Goal: Task Accomplishment & Management: Manage account settings

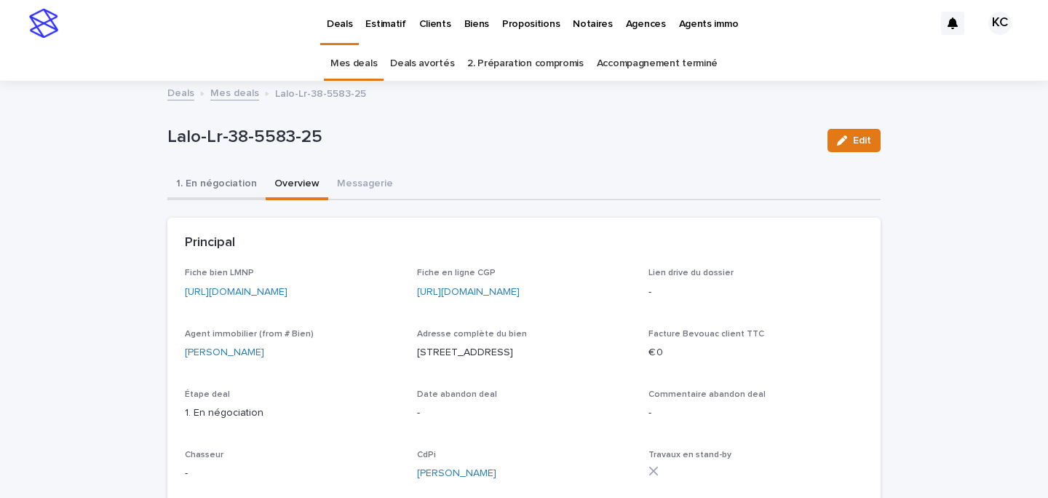
click at [235, 172] on button "1. En négociation" at bounding box center [216, 184] width 98 height 31
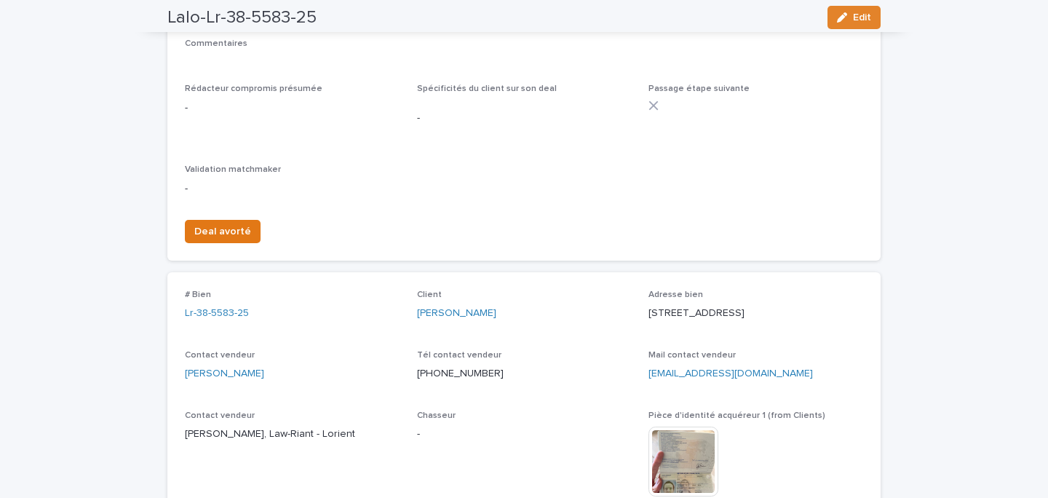
scroll to position [451, 0]
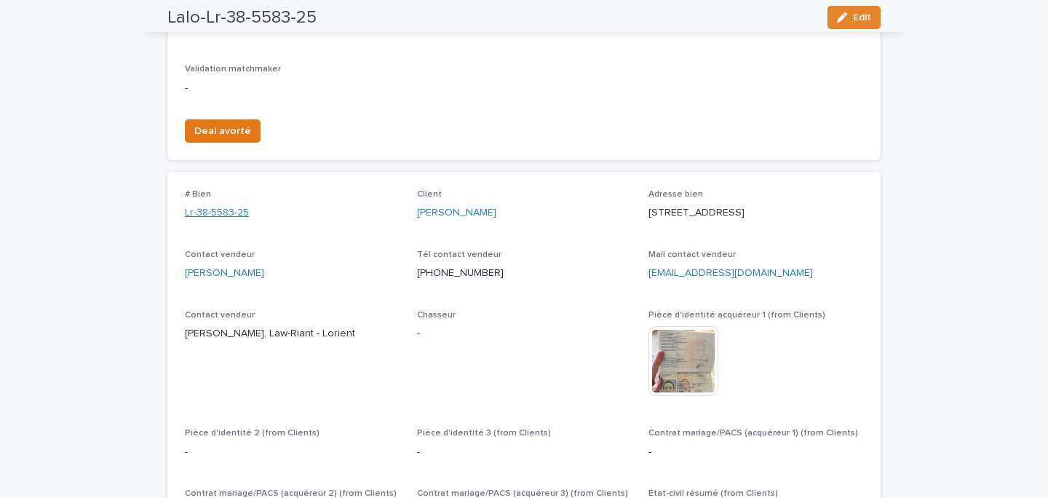
click at [240, 220] on link "Lr-38-5583-25" at bounding box center [217, 212] width 64 height 15
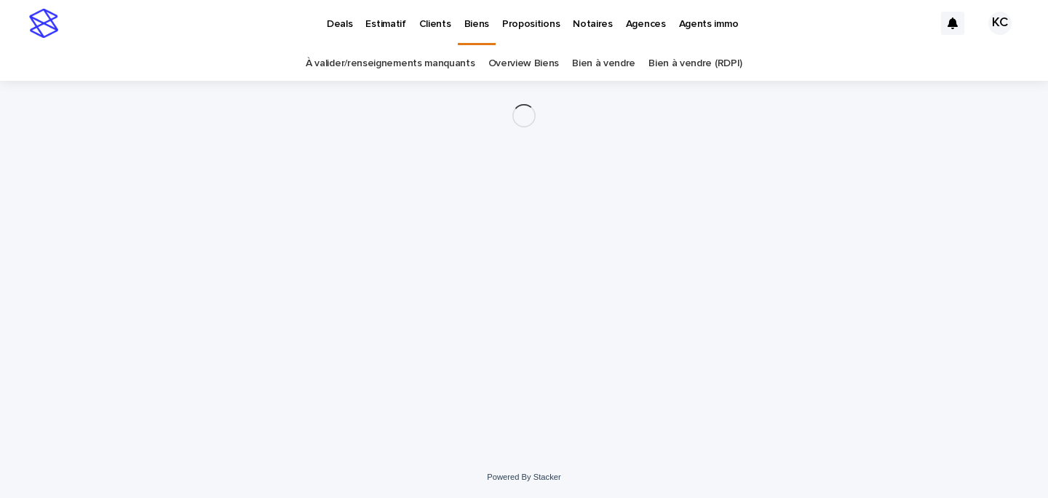
click at [231, 228] on div "Loading... Saving… Loading... Saving…" at bounding box center [523, 250] width 727 height 339
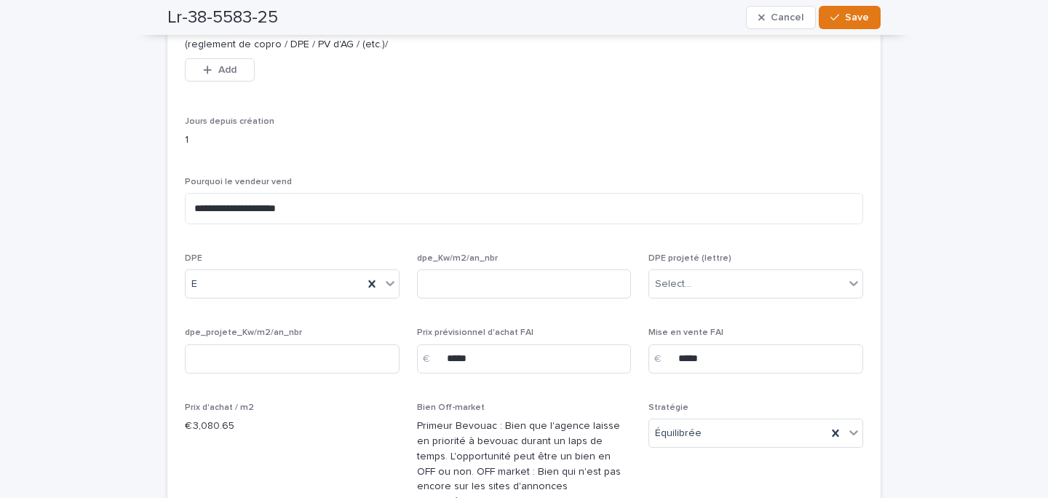
scroll to position [691, 0]
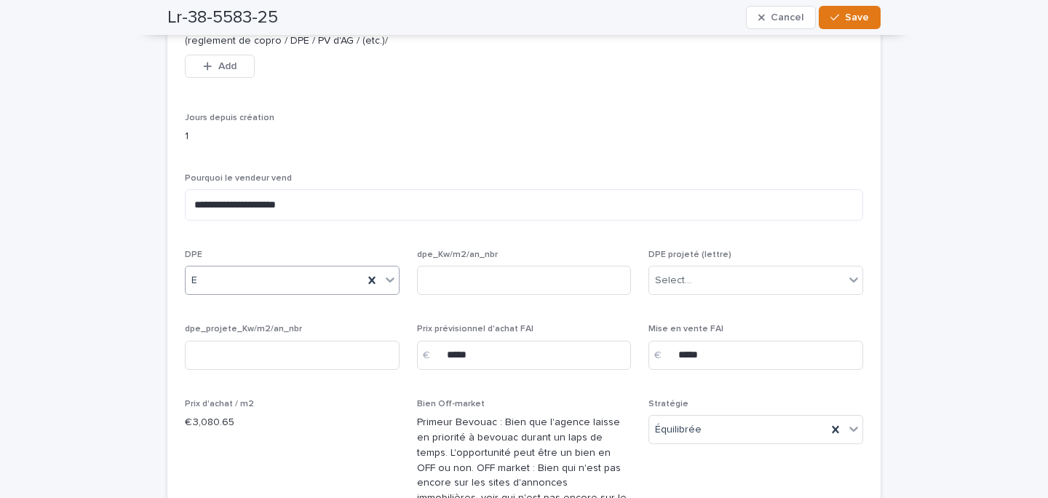
click at [293, 282] on div "E" at bounding box center [273, 280] width 177 height 24
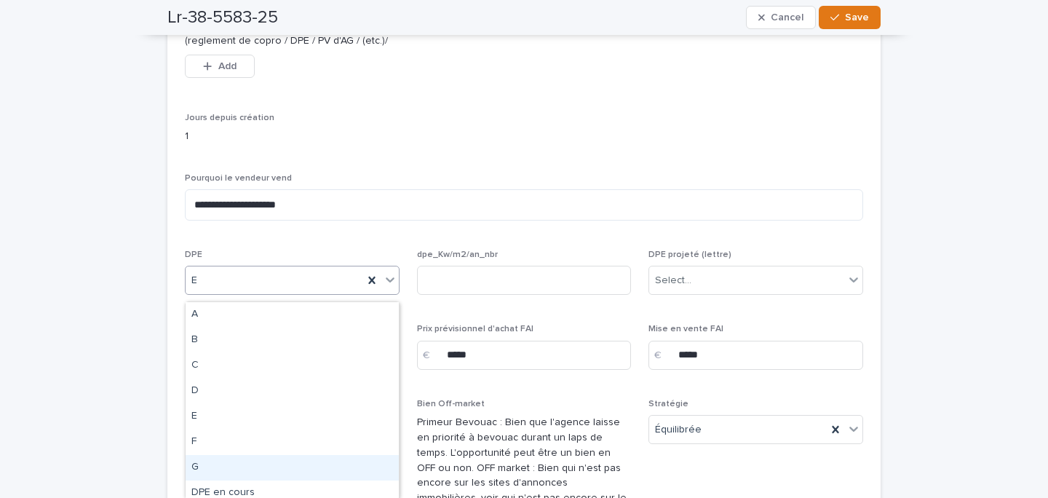
click at [253, 468] on div "G" at bounding box center [291, 467] width 213 height 25
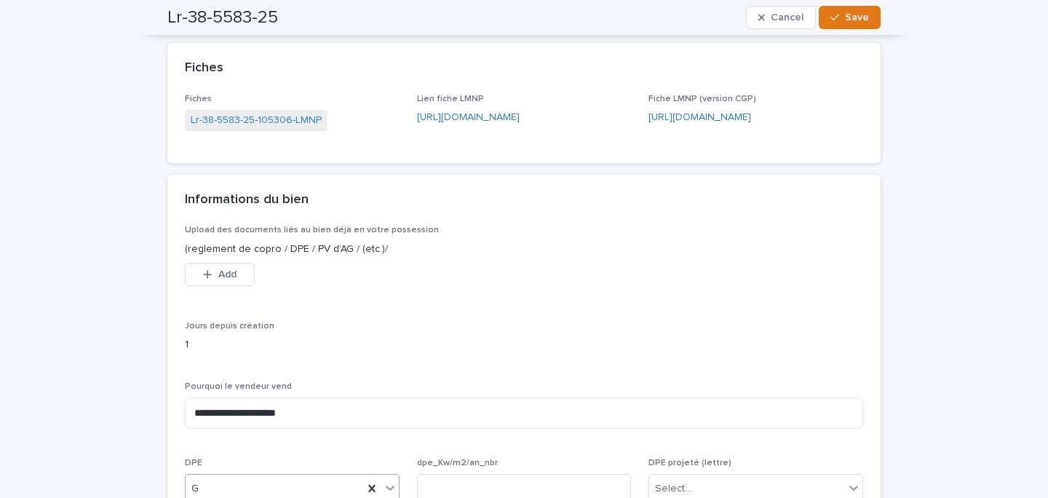
scroll to position [0, 0]
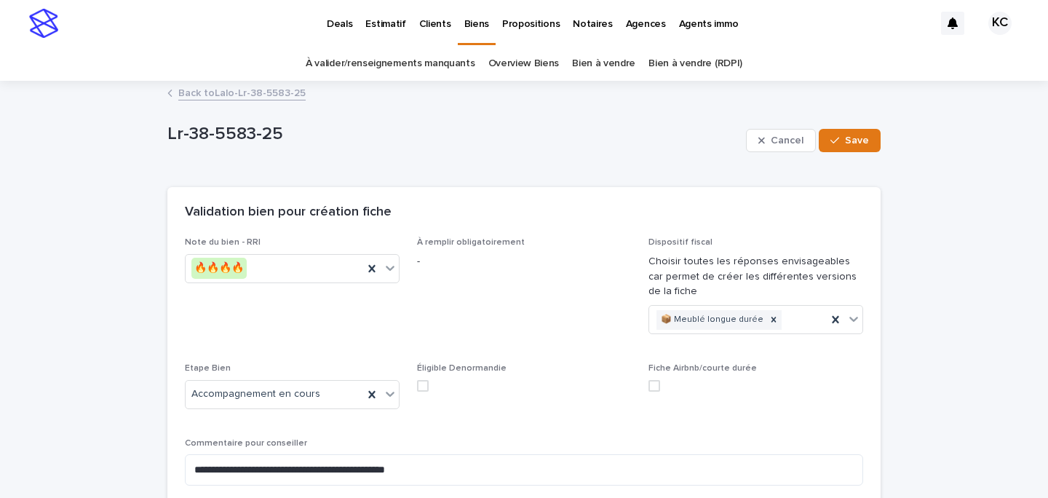
click at [386, 23] on p "Estimatif" at bounding box center [385, 15] width 40 height 31
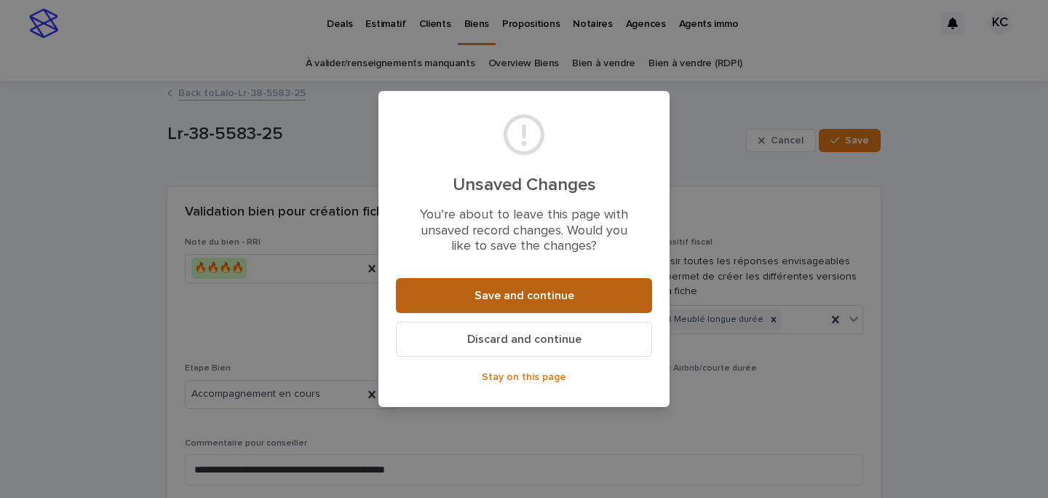
click at [474, 281] on button "Save and continue" at bounding box center [524, 295] width 256 height 35
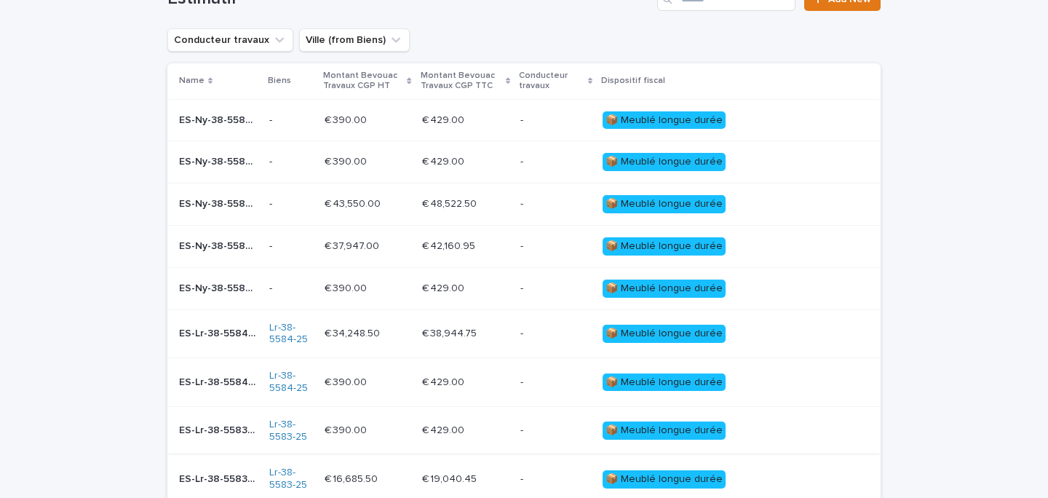
scroll to position [142, 0]
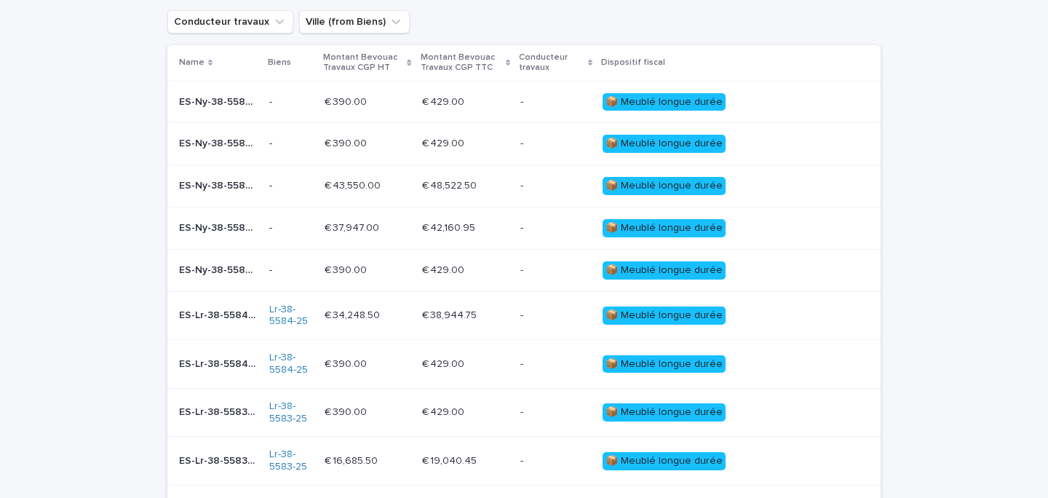
click at [242, 415] on p "ES-Lr-38-5583-25-2019" at bounding box center [219, 410] width 81 height 15
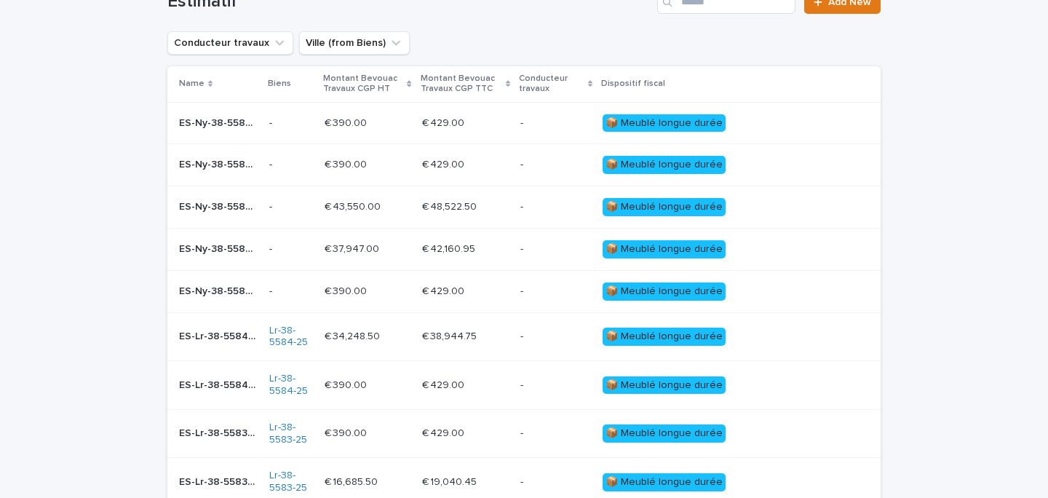
scroll to position [234, 0]
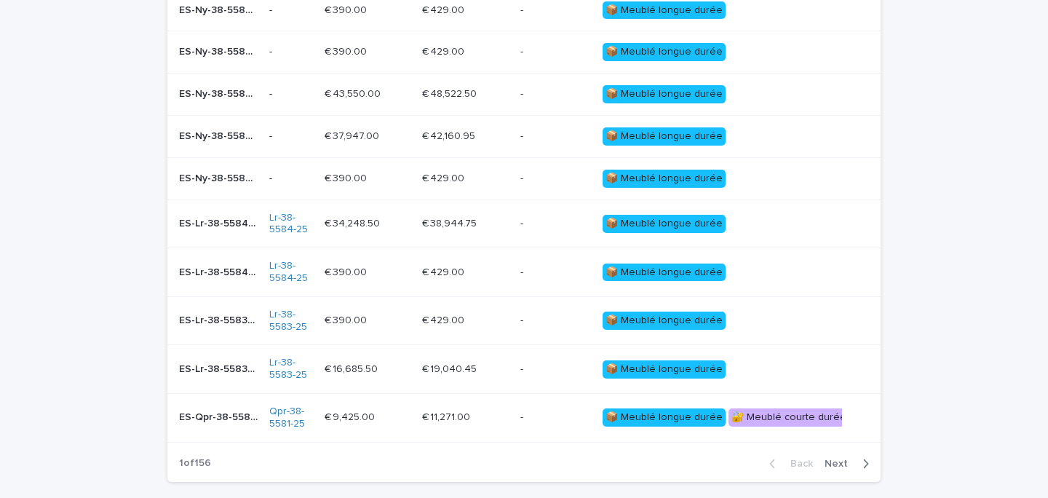
click at [232, 370] on p "ES-Lr-38-5583-25-2018" at bounding box center [219, 367] width 81 height 15
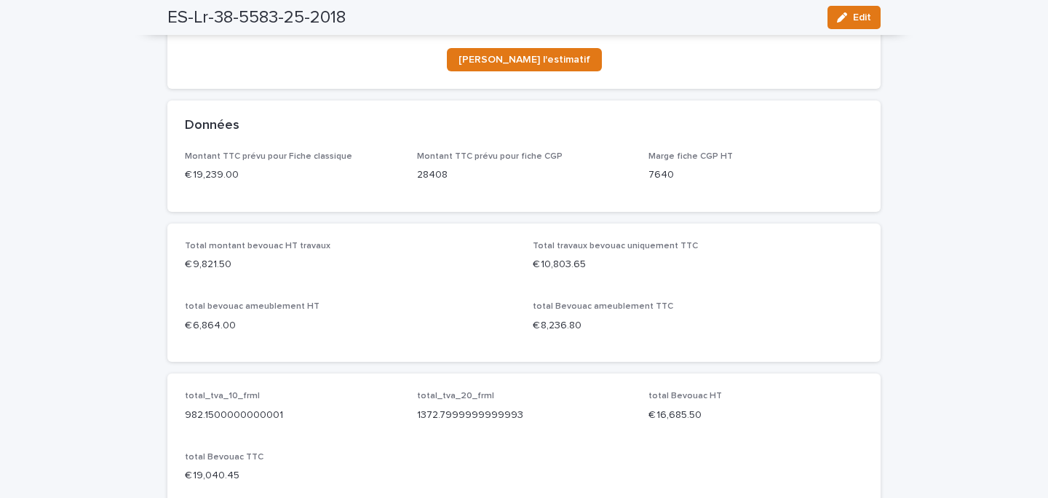
scroll to position [331, 0]
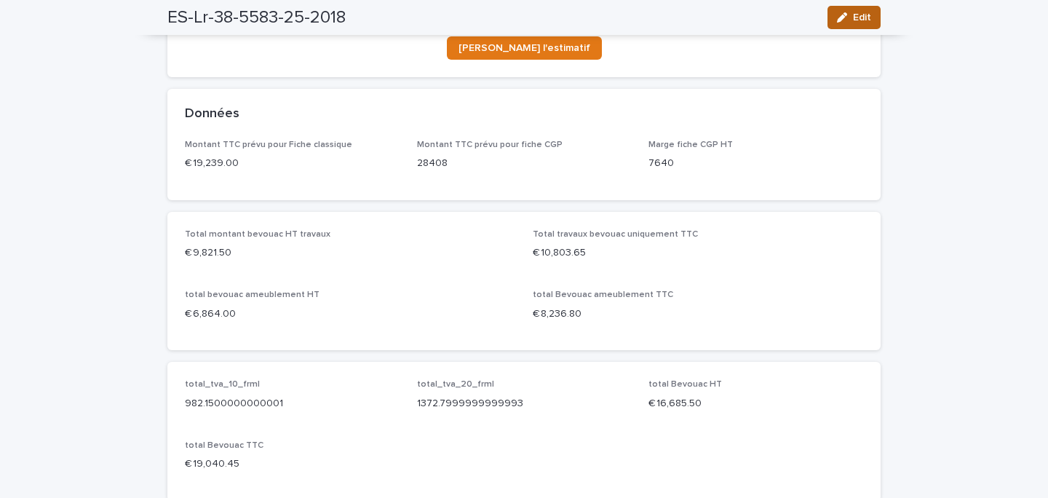
click at [834, 23] on button "Edit" at bounding box center [853, 17] width 53 height 23
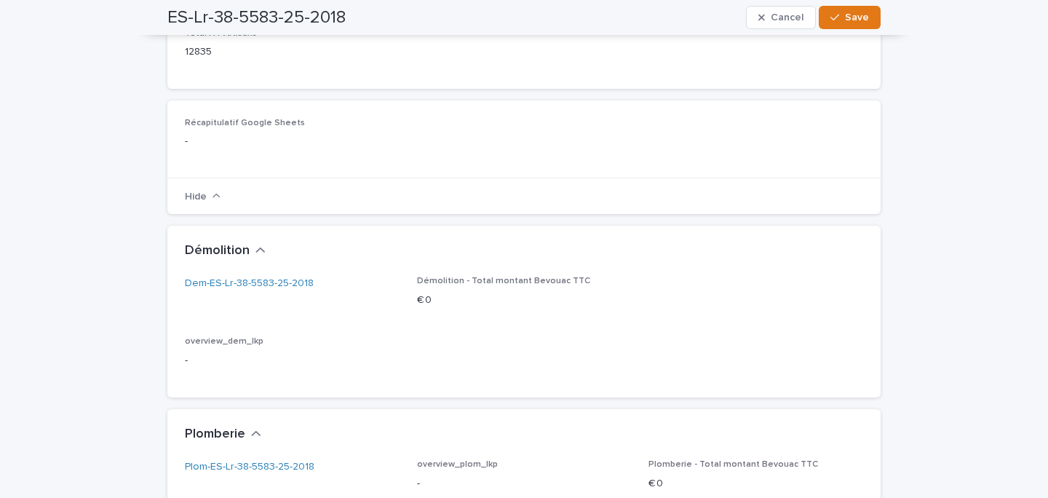
scroll to position [952, 0]
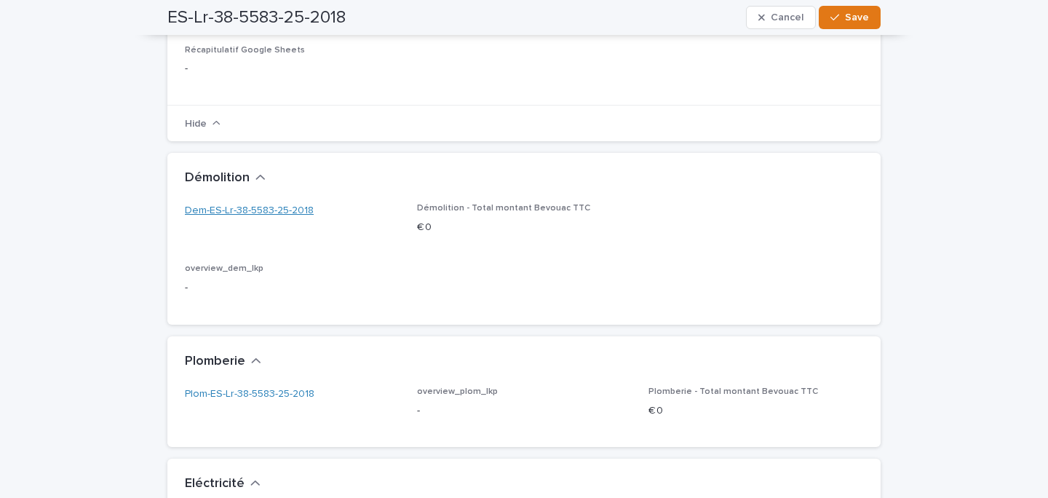
click at [277, 213] on link "Dem-ES-Lr-38-5583-25-2018" at bounding box center [249, 210] width 129 height 15
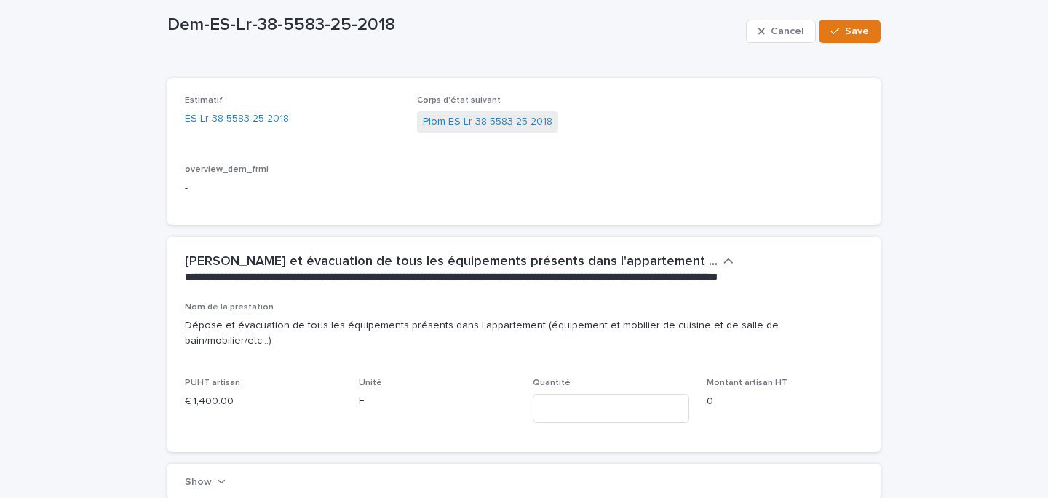
scroll to position [79, 0]
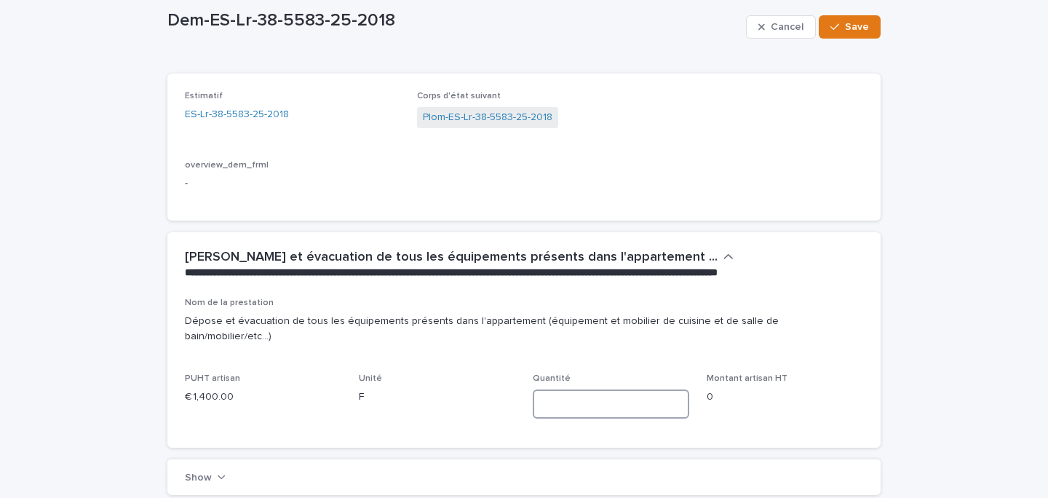
click at [567, 389] on input at bounding box center [610, 403] width 156 height 29
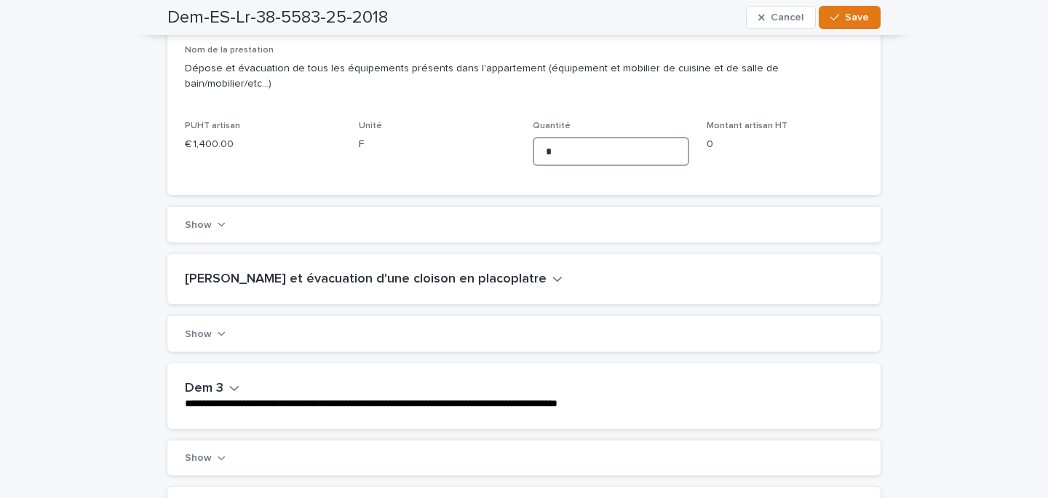
scroll to position [0, 0]
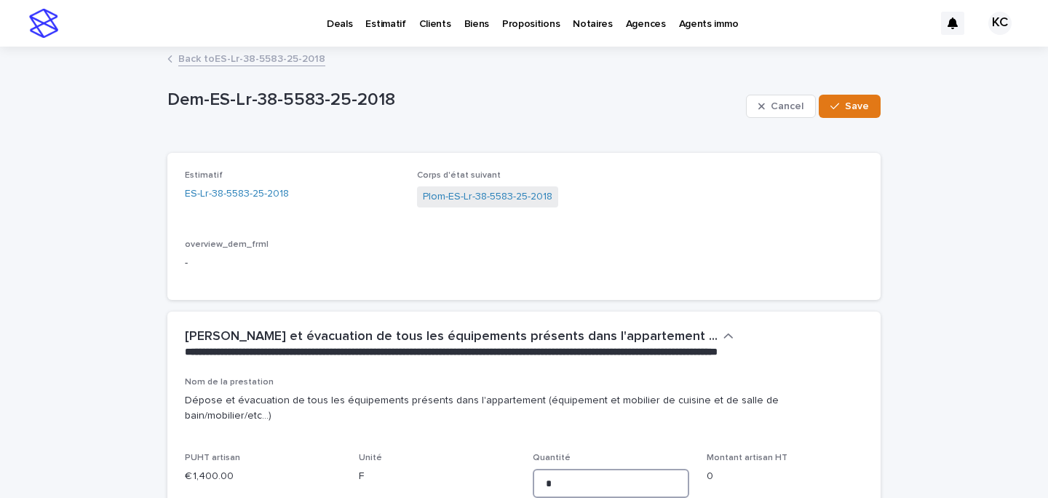
type input "*"
click at [474, 185] on div "Corps d'état suivant Plom-ES-Lr-38-5583-25-2018" at bounding box center [524, 196] width 215 height 52
click at [466, 188] on span "Plom-ES-Lr-38-5583-25-2018" at bounding box center [487, 196] width 141 height 21
click at [514, 202] on link "Plom-ES-Lr-38-5583-25-2018" at bounding box center [487, 196] width 129 height 15
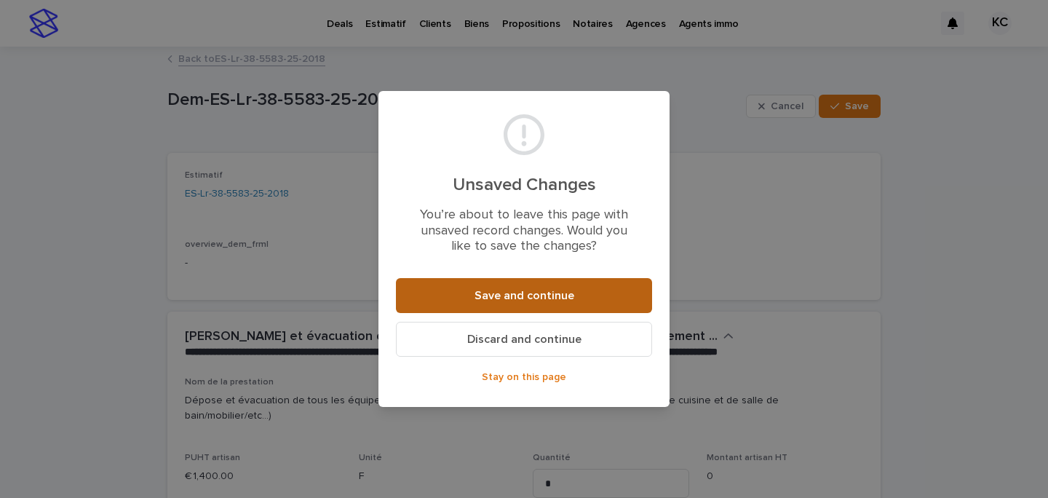
click at [495, 283] on button "Save and continue" at bounding box center [524, 295] width 256 height 35
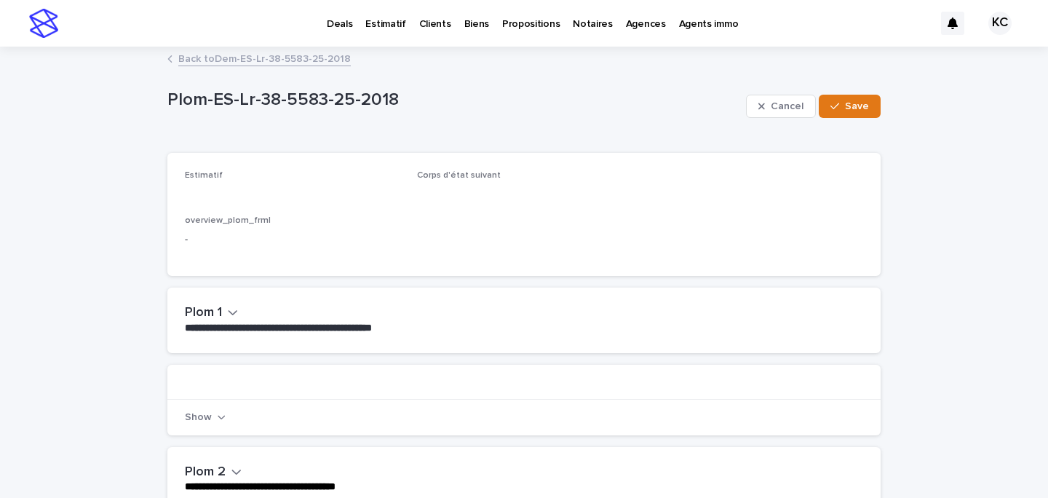
scroll to position [32, 0]
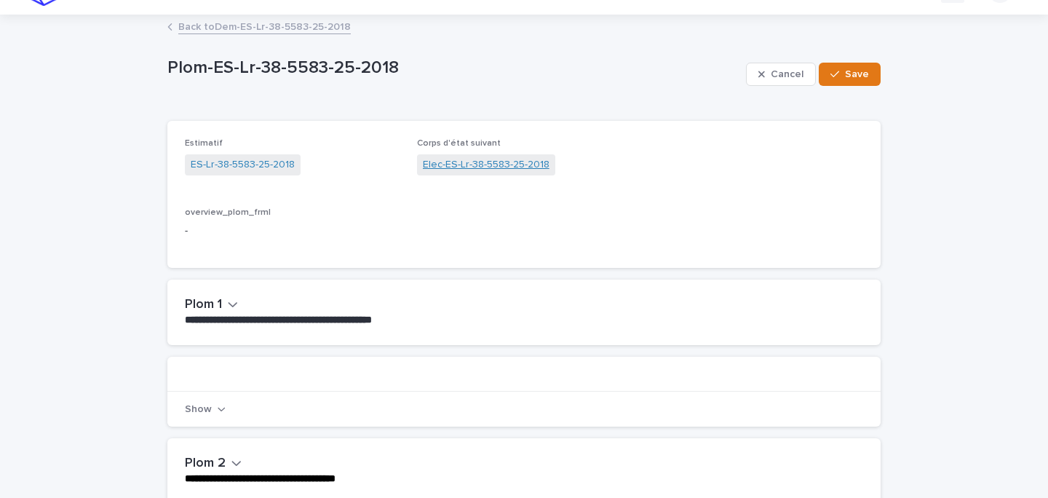
click at [452, 161] on link "Elec-ES-Lr-38-5583-25-2018" at bounding box center [486, 164] width 127 height 15
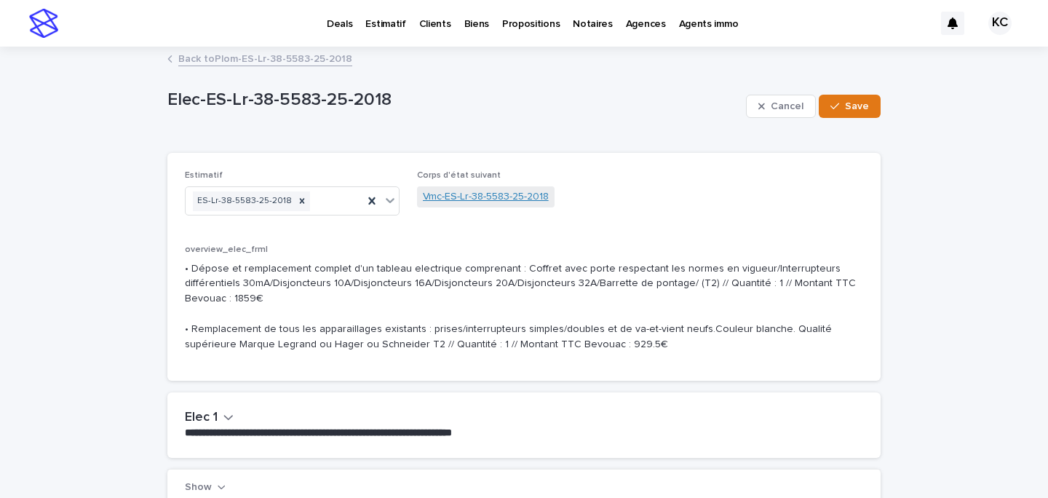
click at [481, 197] on link "Vmc-ES-Lr-38-5583-25-2018" at bounding box center [486, 196] width 126 height 15
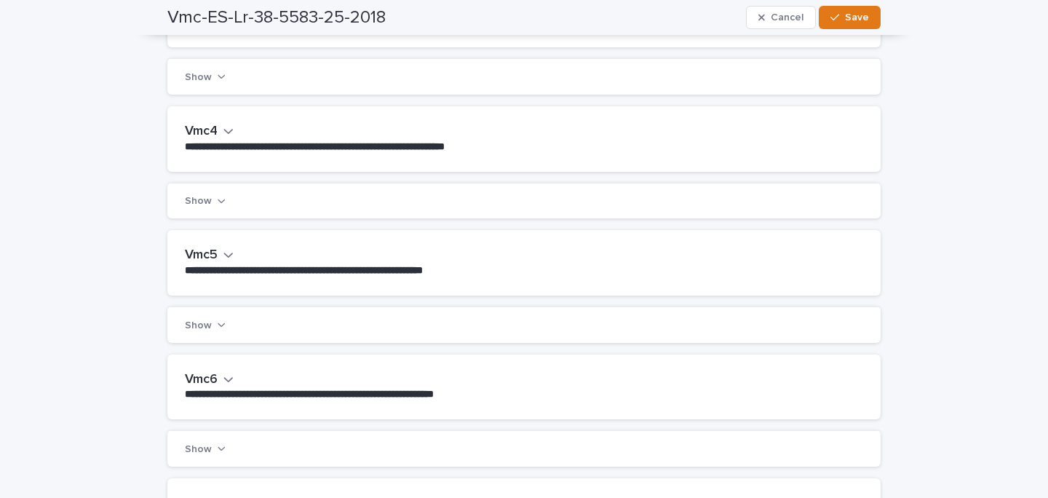
scroll to position [586, 0]
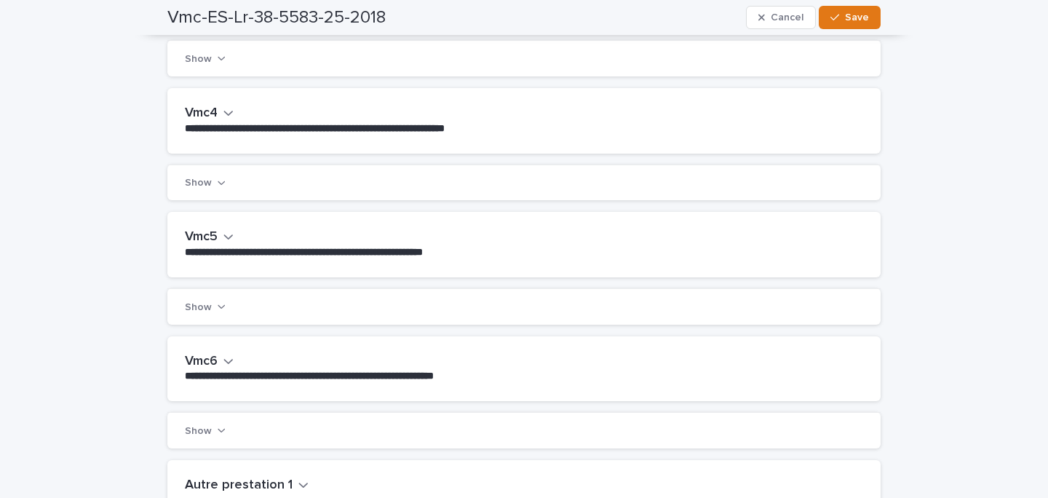
click at [205, 235] on h2 "Vmc5" at bounding box center [201, 237] width 33 height 16
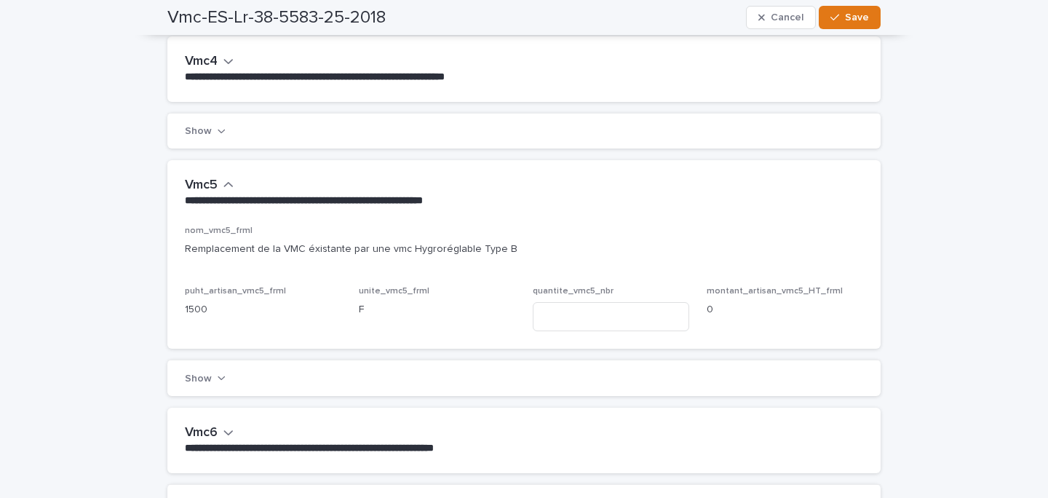
scroll to position [653, 0]
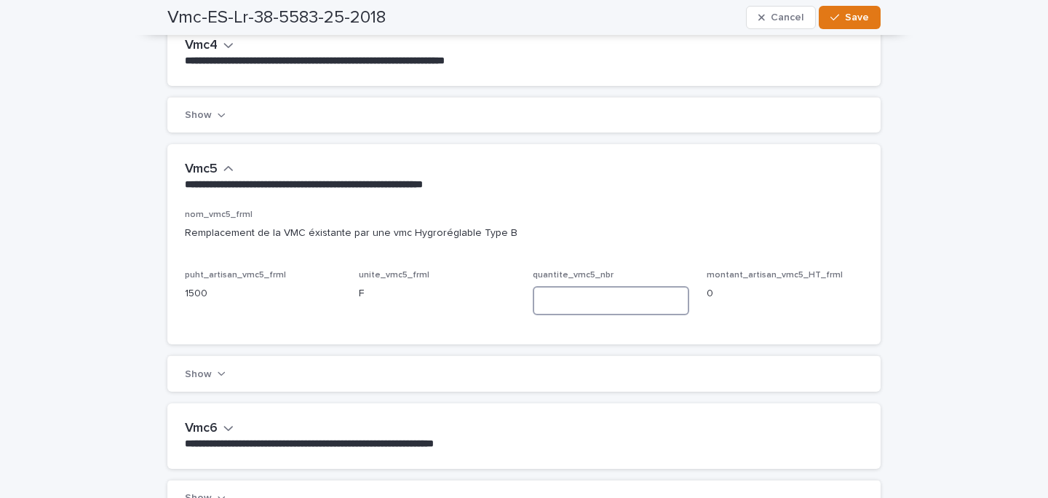
click at [553, 296] on input at bounding box center [610, 300] width 156 height 29
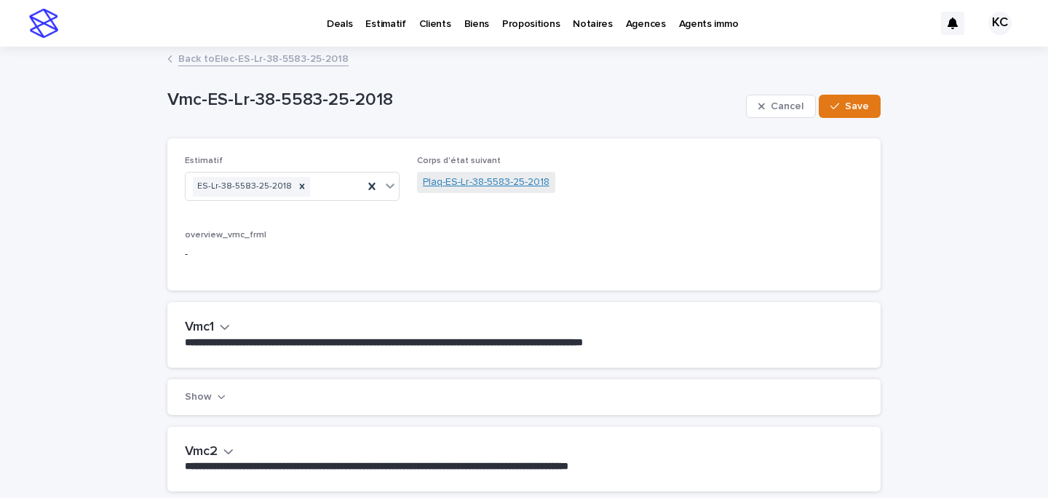
type input "*"
click at [453, 179] on link "Plaq-ES-Lr-38-5583-25-2018" at bounding box center [486, 182] width 127 height 15
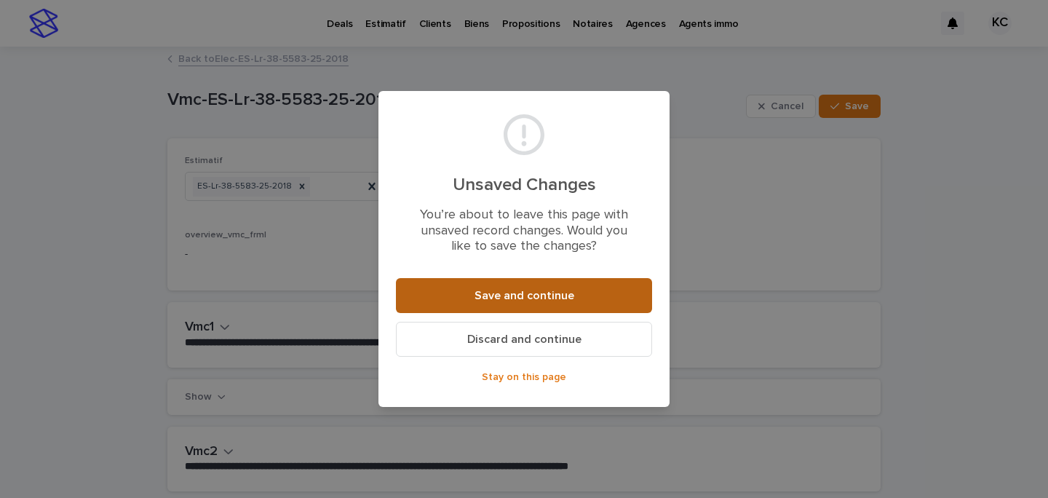
click at [447, 298] on button "Save and continue" at bounding box center [524, 295] width 256 height 35
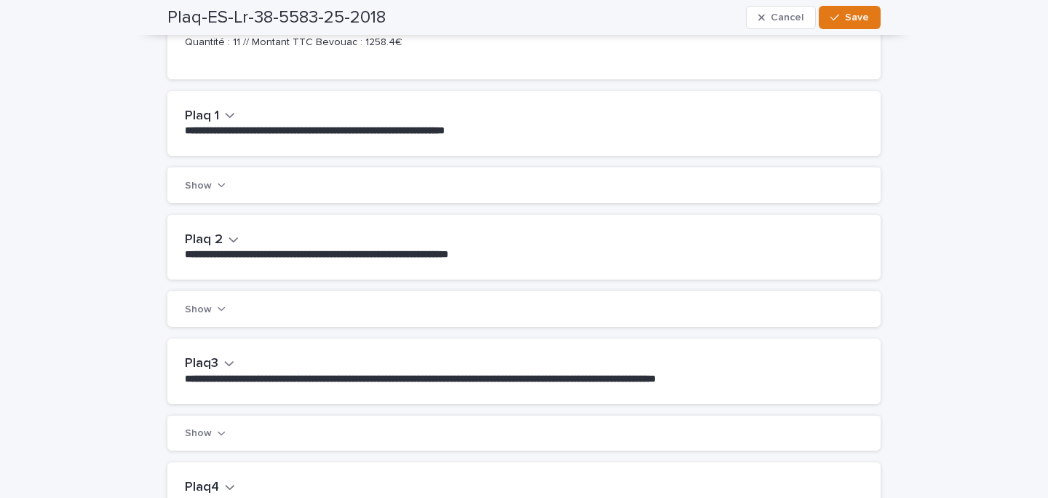
scroll to position [309, 0]
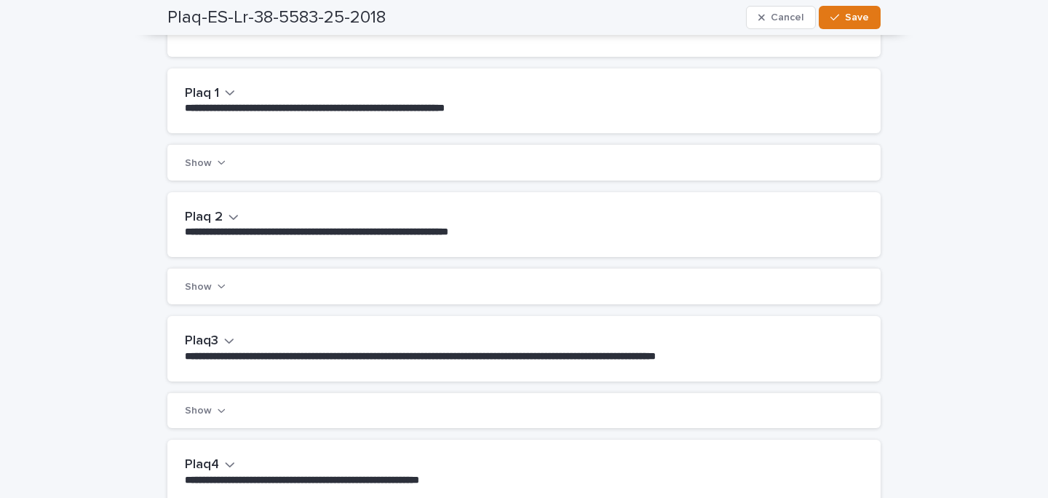
click at [219, 102] on button "Plaq 1" at bounding box center [210, 94] width 50 height 16
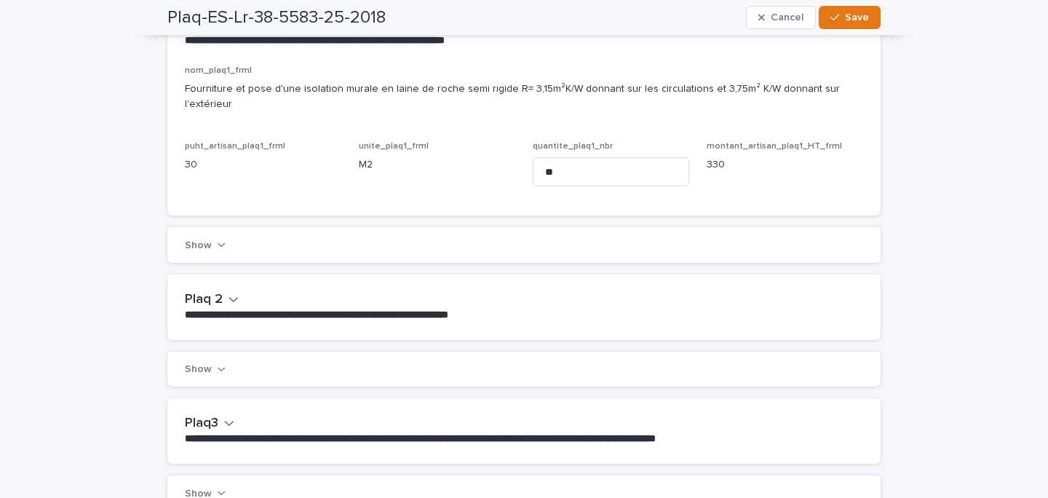
scroll to position [404, 0]
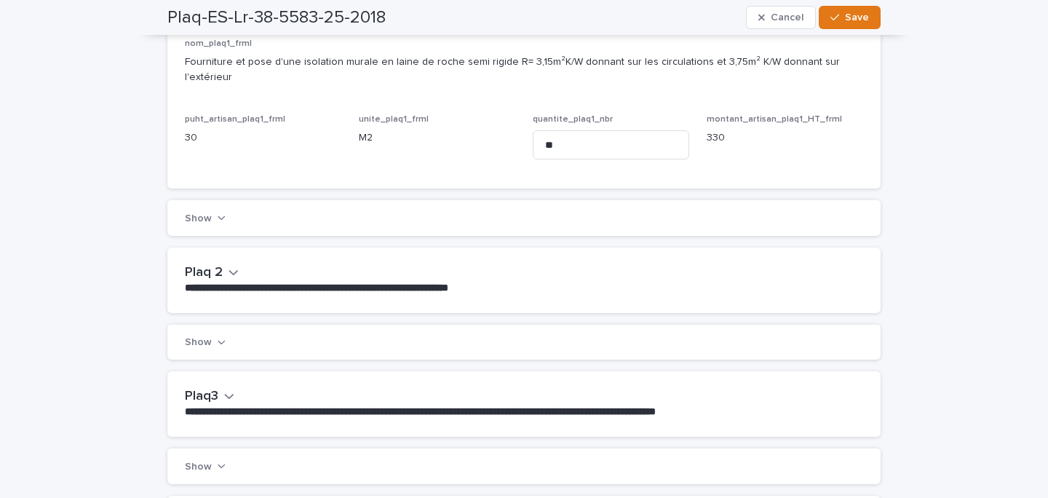
click at [218, 268] on h2 "Plaq 2" at bounding box center [204, 273] width 38 height 16
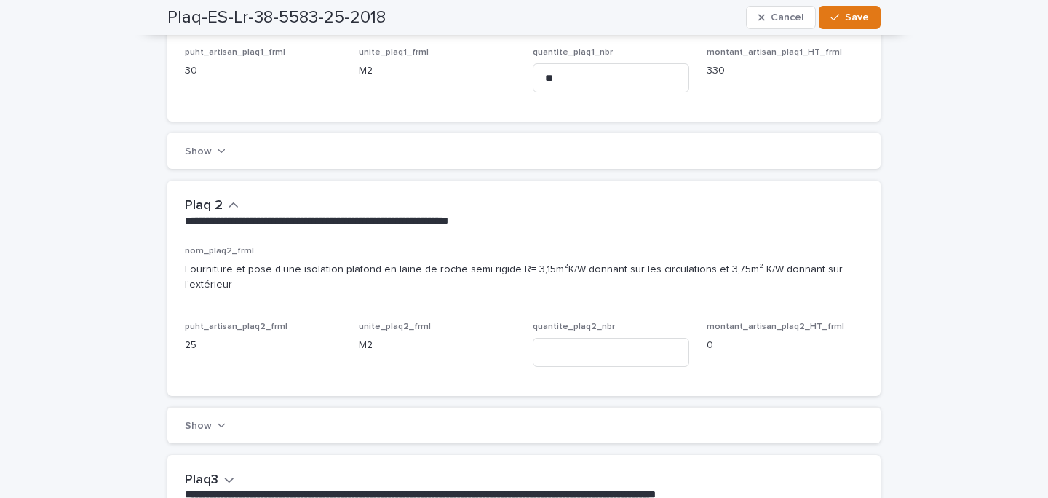
scroll to position [493, 0]
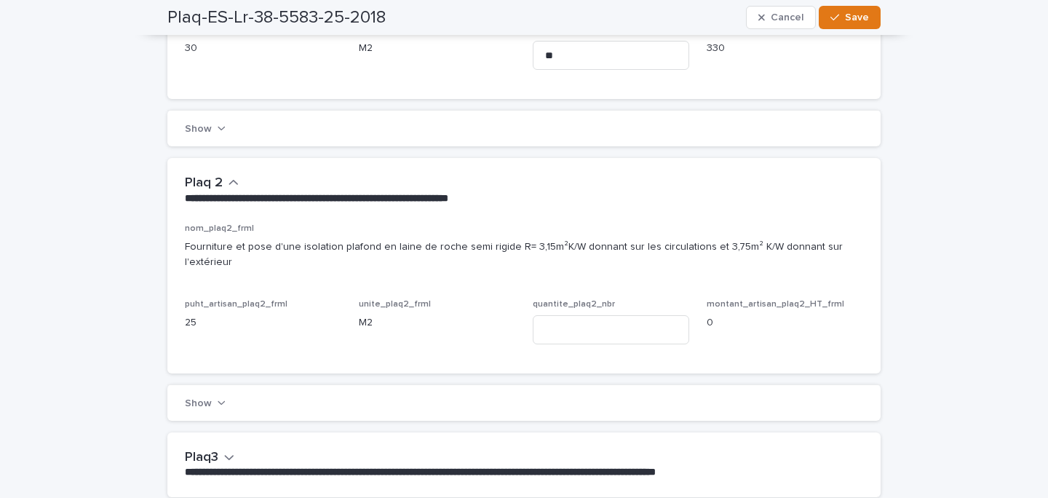
click at [527, 314] on div "nom_plaq2_frml Fourniture et pose d'une isolation plafond en laine de roche sem…" at bounding box center [524, 289] width 678 height 132
click at [544, 315] on input at bounding box center [610, 329] width 156 height 29
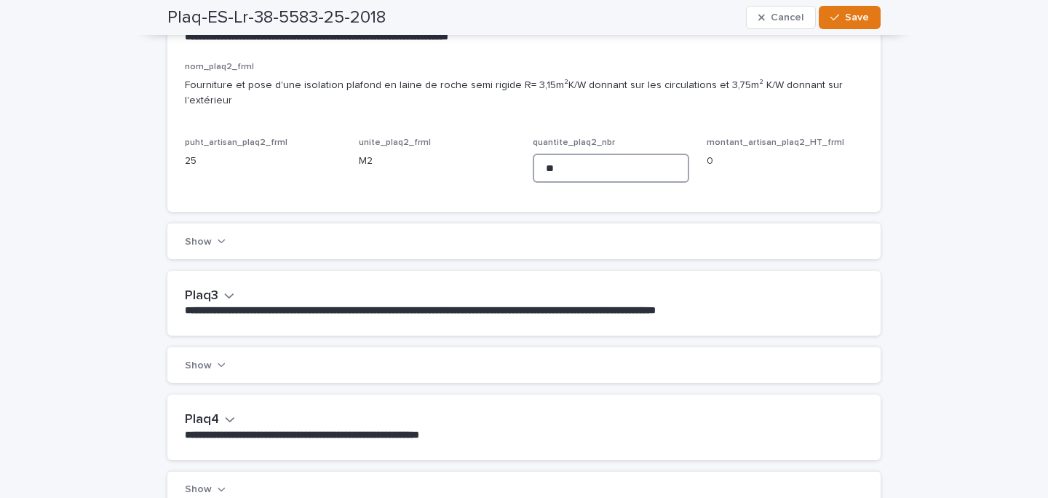
scroll to position [0, 0]
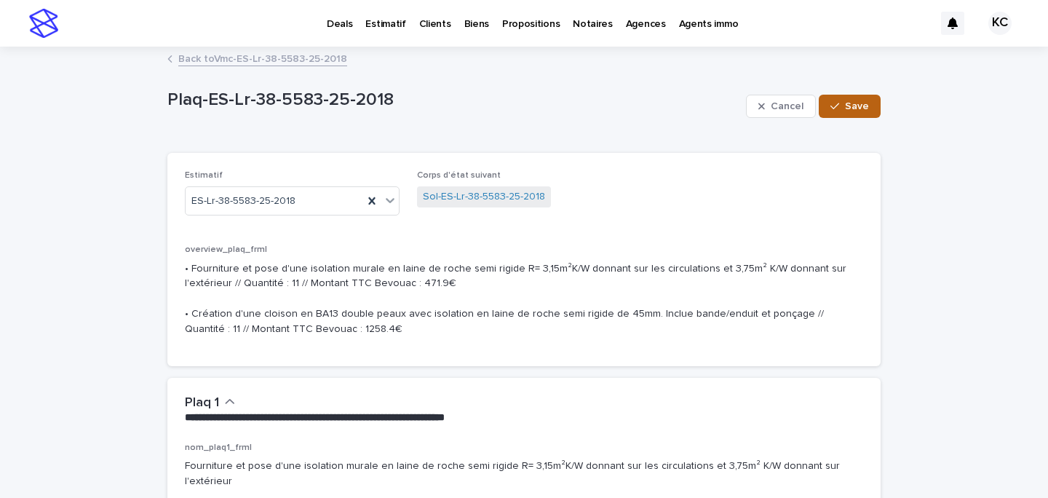
type input "**"
drag, startPoint x: 861, startPoint y: 103, endPoint x: 786, endPoint y: 153, distance: 90.8
click at [861, 103] on span "Save" at bounding box center [857, 106] width 24 height 10
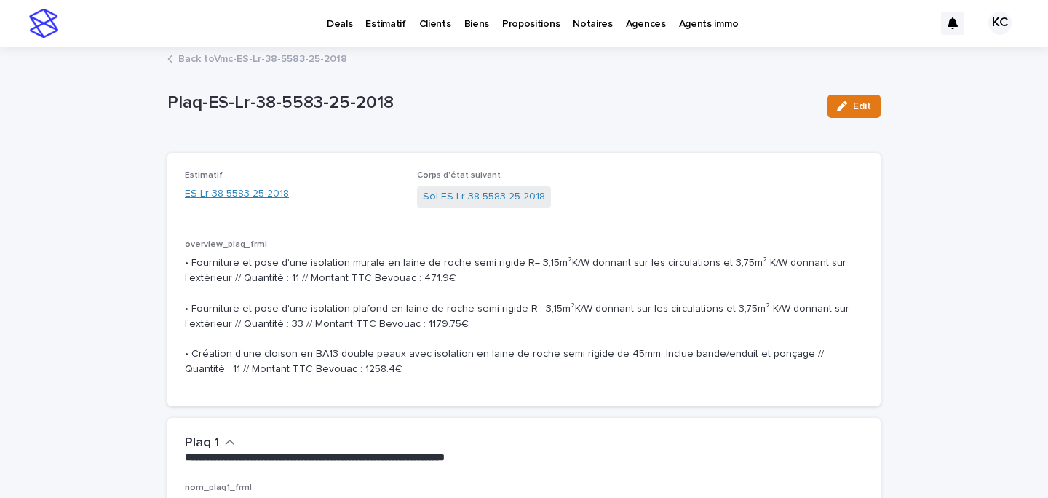
click at [249, 188] on link "ES-Lr-38-5583-25-2018" at bounding box center [237, 193] width 104 height 15
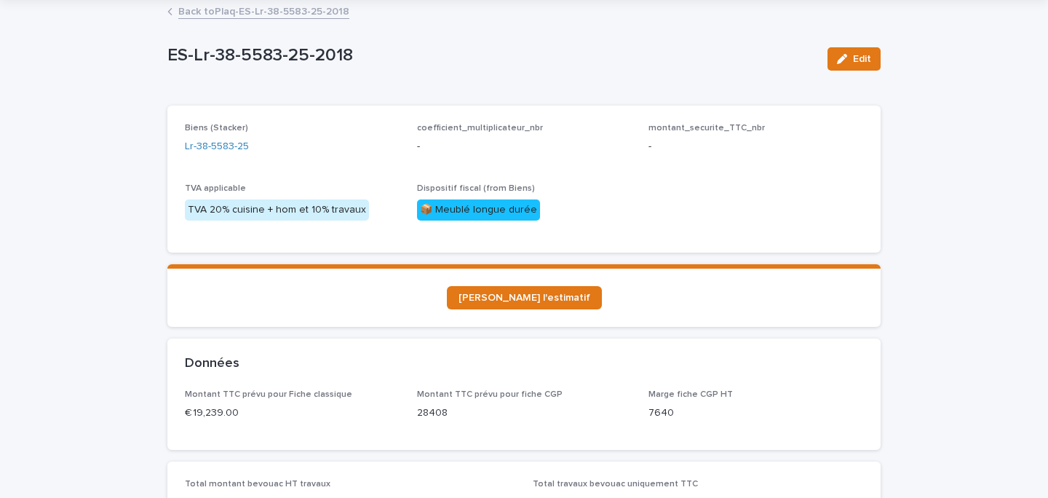
scroll to position [15, 0]
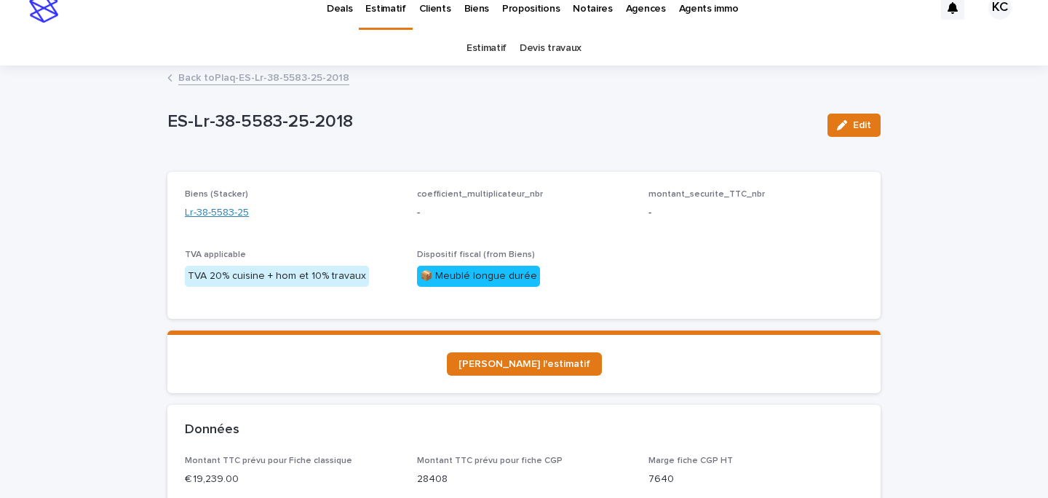
click at [222, 209] on link "Lr-38-5583-25" at bounding box center [217, 212] width 64 height 15
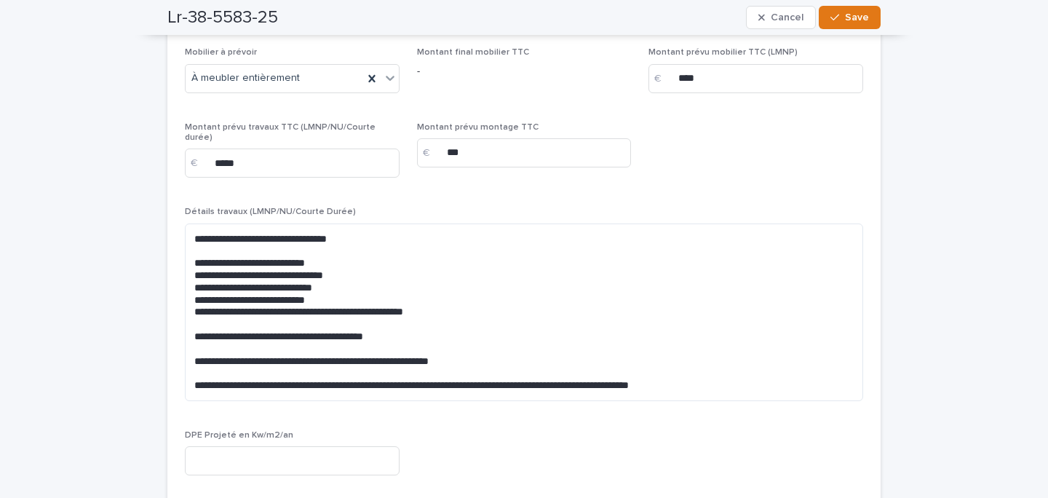
scroll to position [4312, 0]
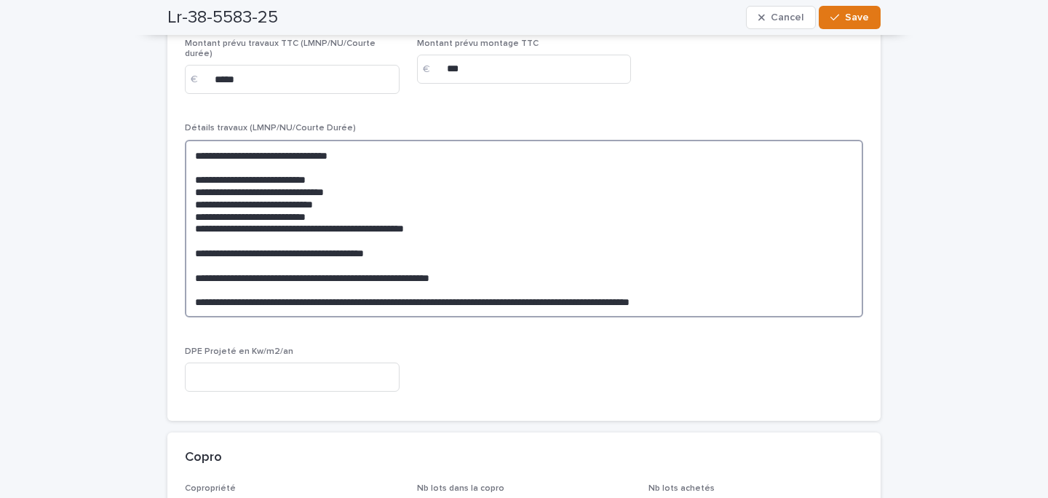
click at [379, 220] on textarea "**********" at bounding box center [524, 228] width 678 height 177
click at [364, 200] on textarea "**********" at bounding box center [524, 228] width 678 height 177
click at [494, 279] on textarea "**********" at bounding box center [524, 228] width 678 height 177
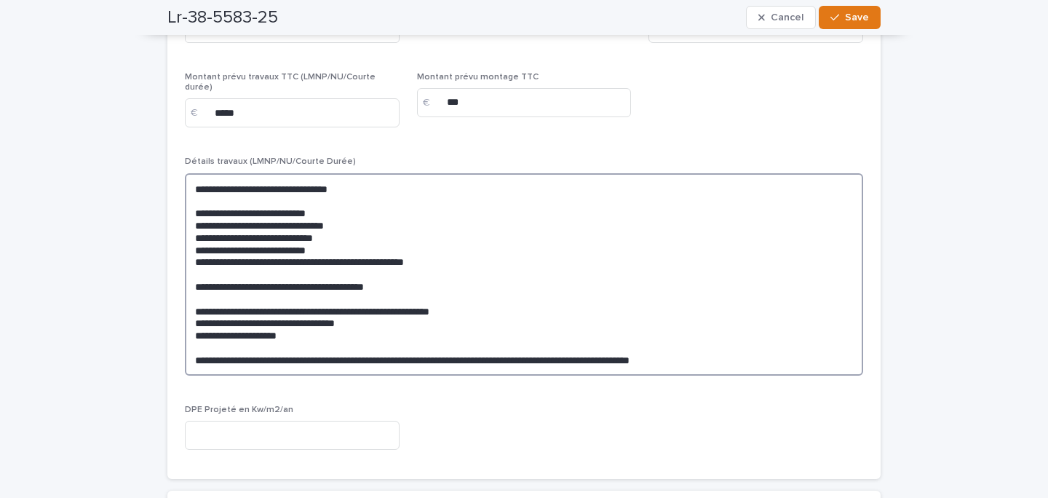
scroll to position [4247, 0]
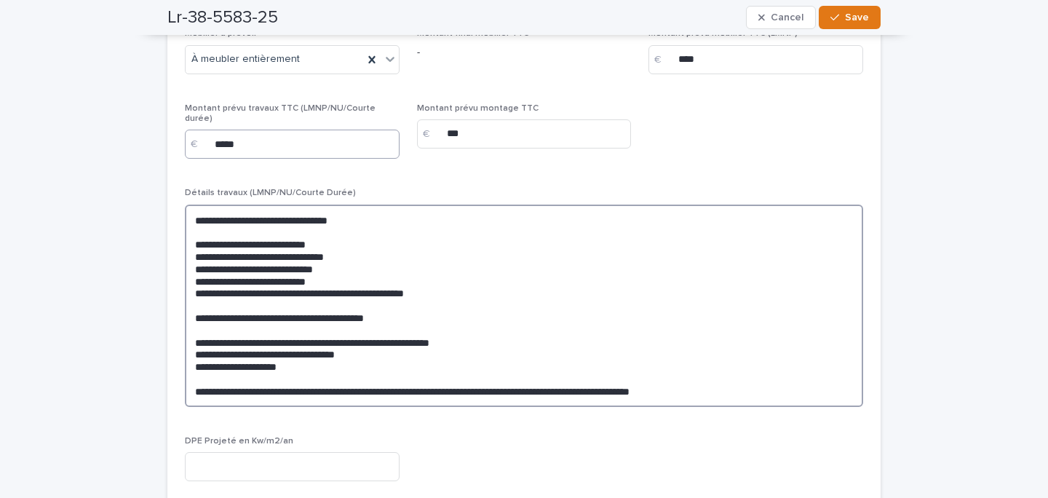
type textarea "**********"
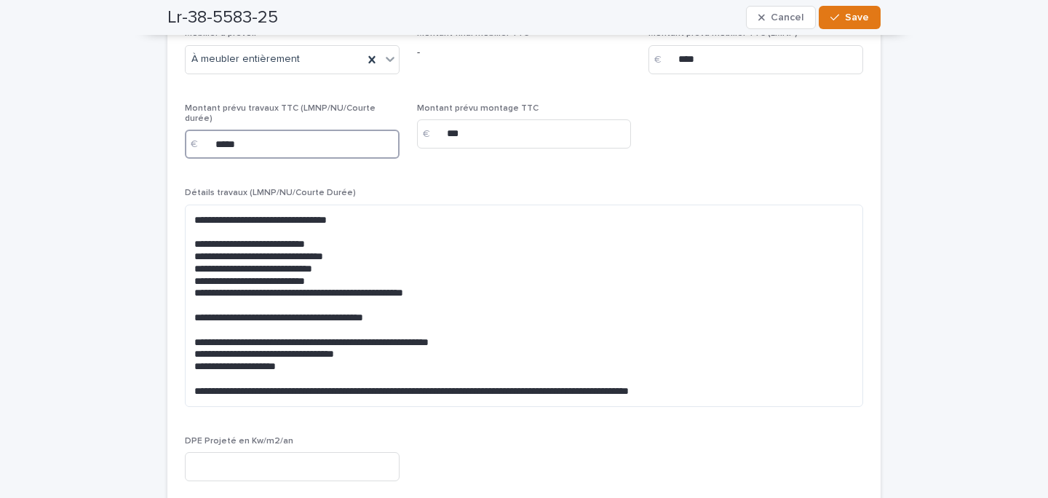
click at [319, 140] on input "*****" at bounding box center [292, 143] width 215 height 29
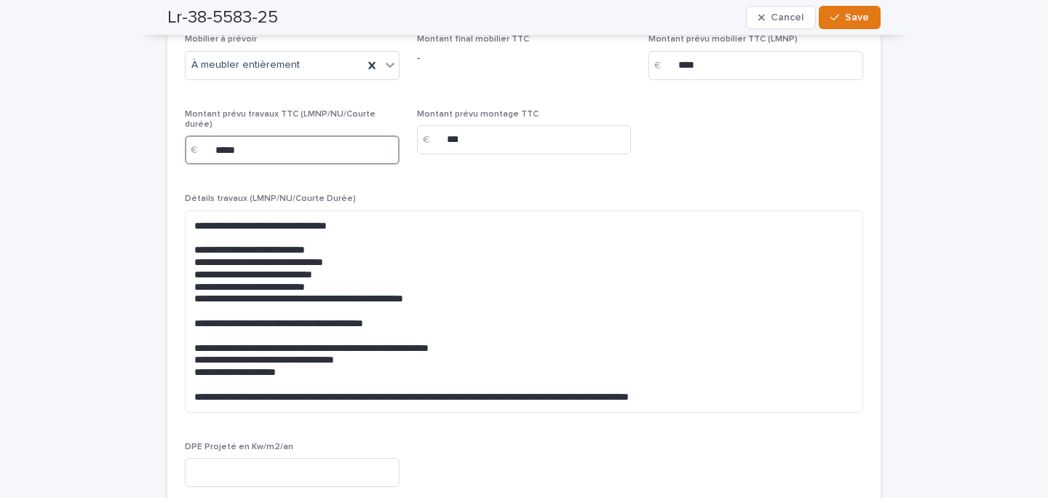
scroll to position [4242, 0]
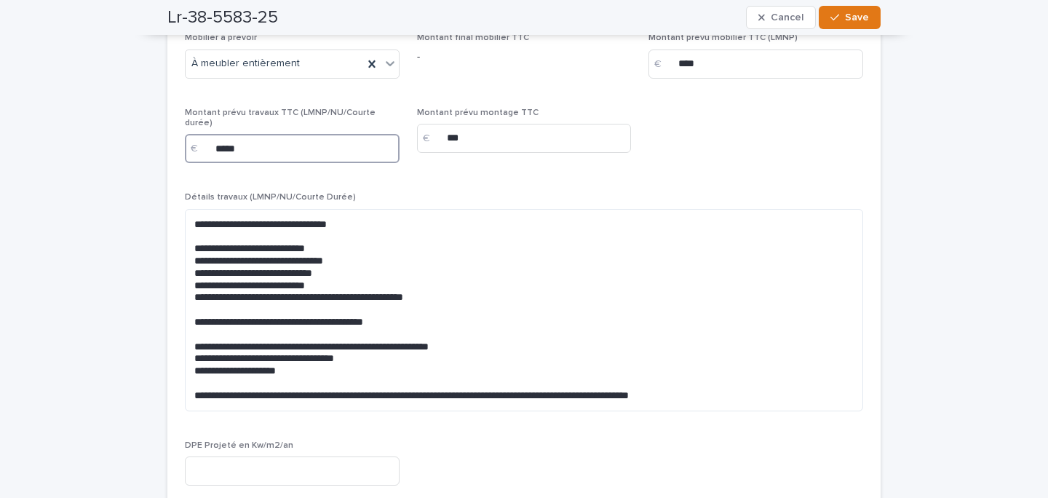
type input "*****"
click at [322, 193] on span "Détails travaux (LMNP/NU/Courte Durée)" at bounding box center [270, 197] width 171 height 9
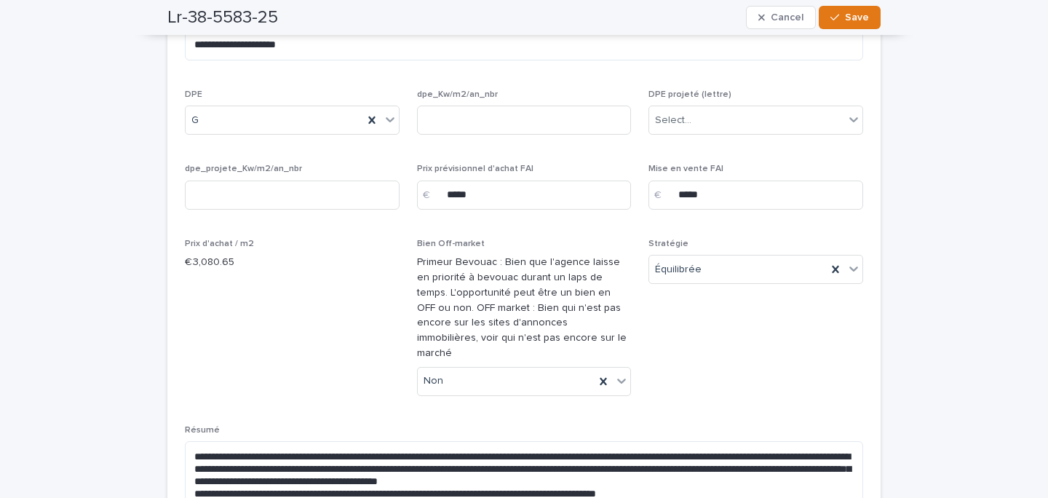
scroll to position [847, 0]
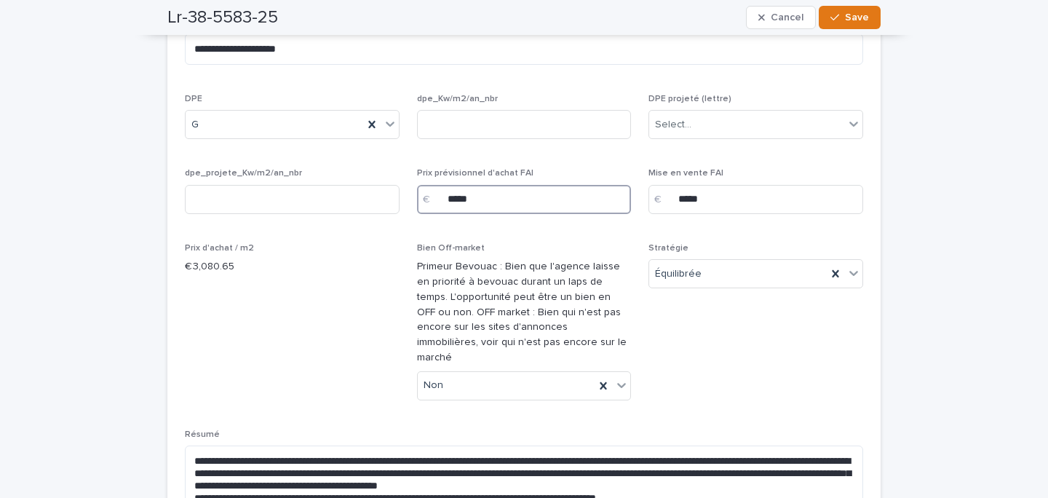
click at [454, 205] on input "*****" at bounding box center [524, 199] width 215 height 29
click at [457, 205] on input "*****" at bounding box center [524, 199] width 215 height 29
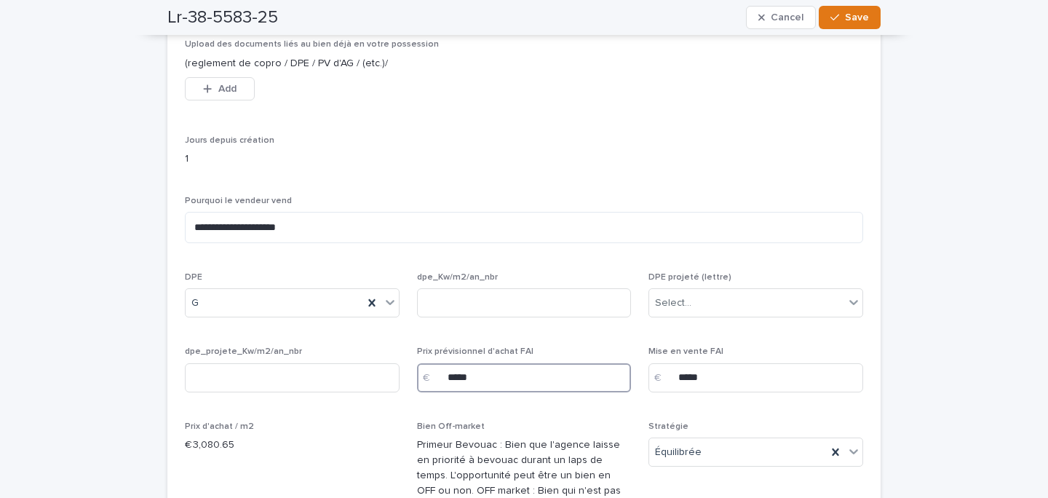
scroll to position [0, 0]
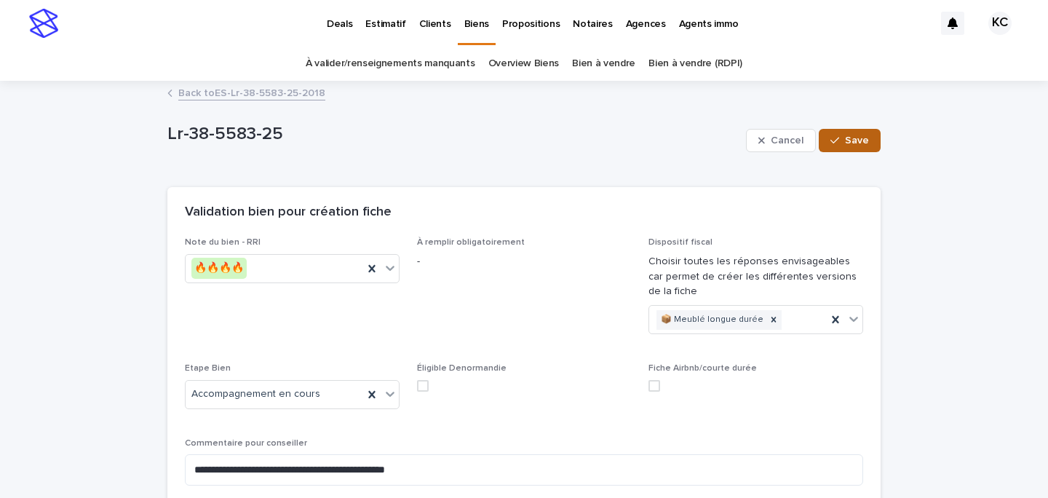
type input "*****"
click at [843, 146] on button "Save" at bounding box center [849, 140] width 62 height 23
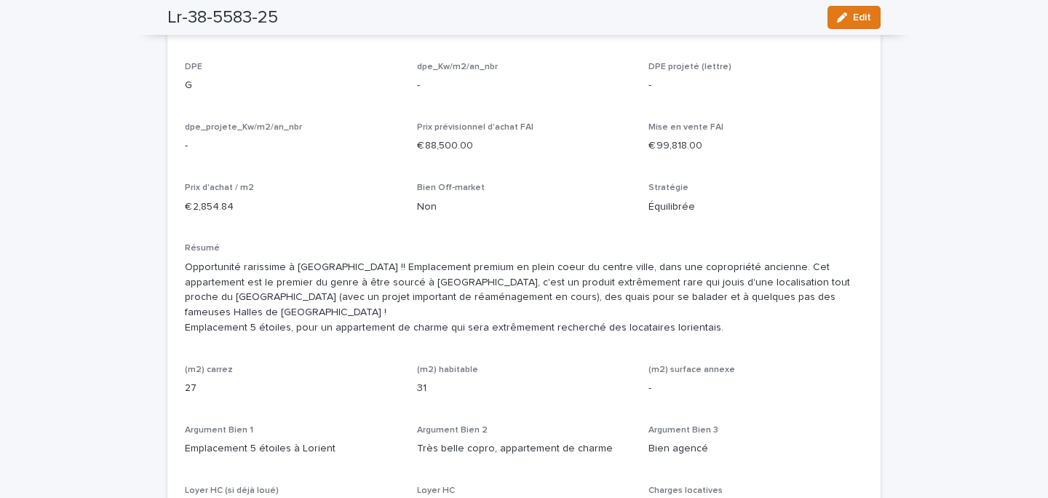
scroll to position [731, 0]
